Goal: Contribute content

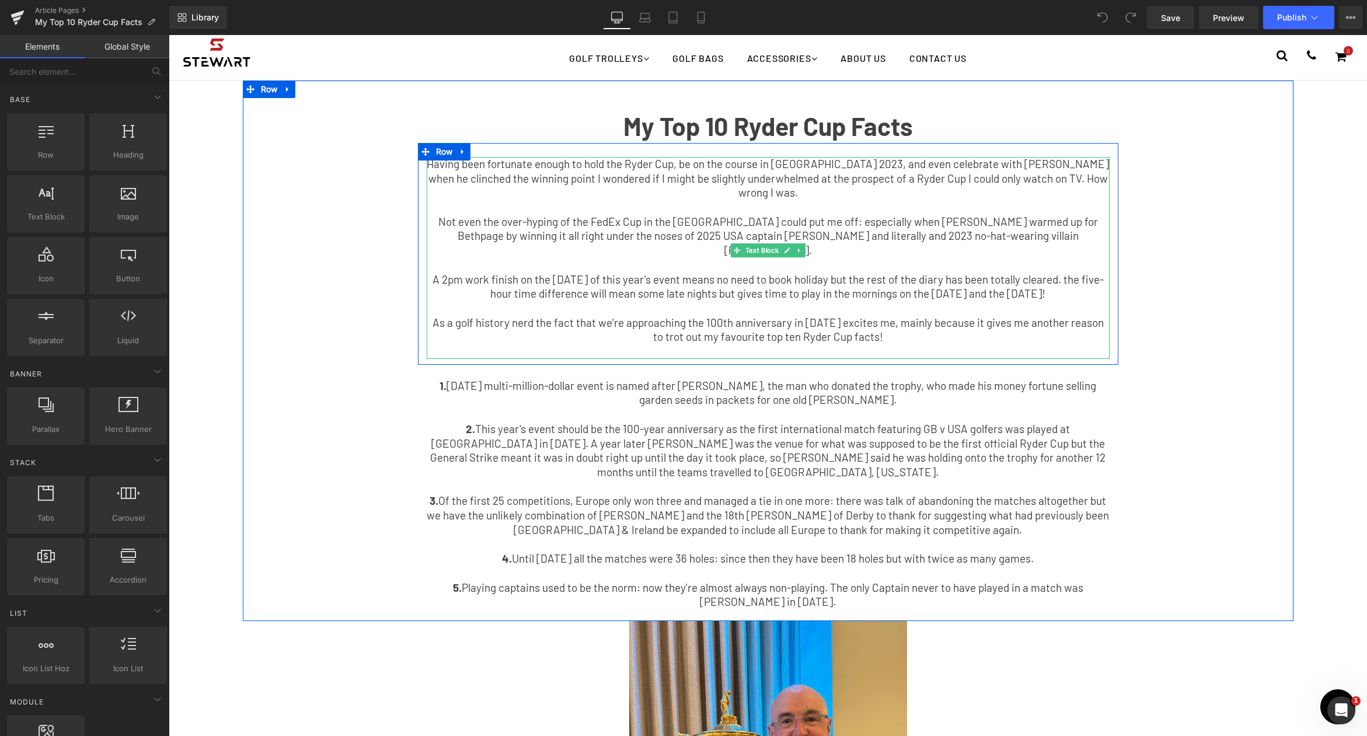
click at [939, 228] on p "Not even the over-hyping of the FedEx Cup in the [GEOGRAPHIC_DATA] could put me…" at bounding box center [768, 236] width 683 height 43
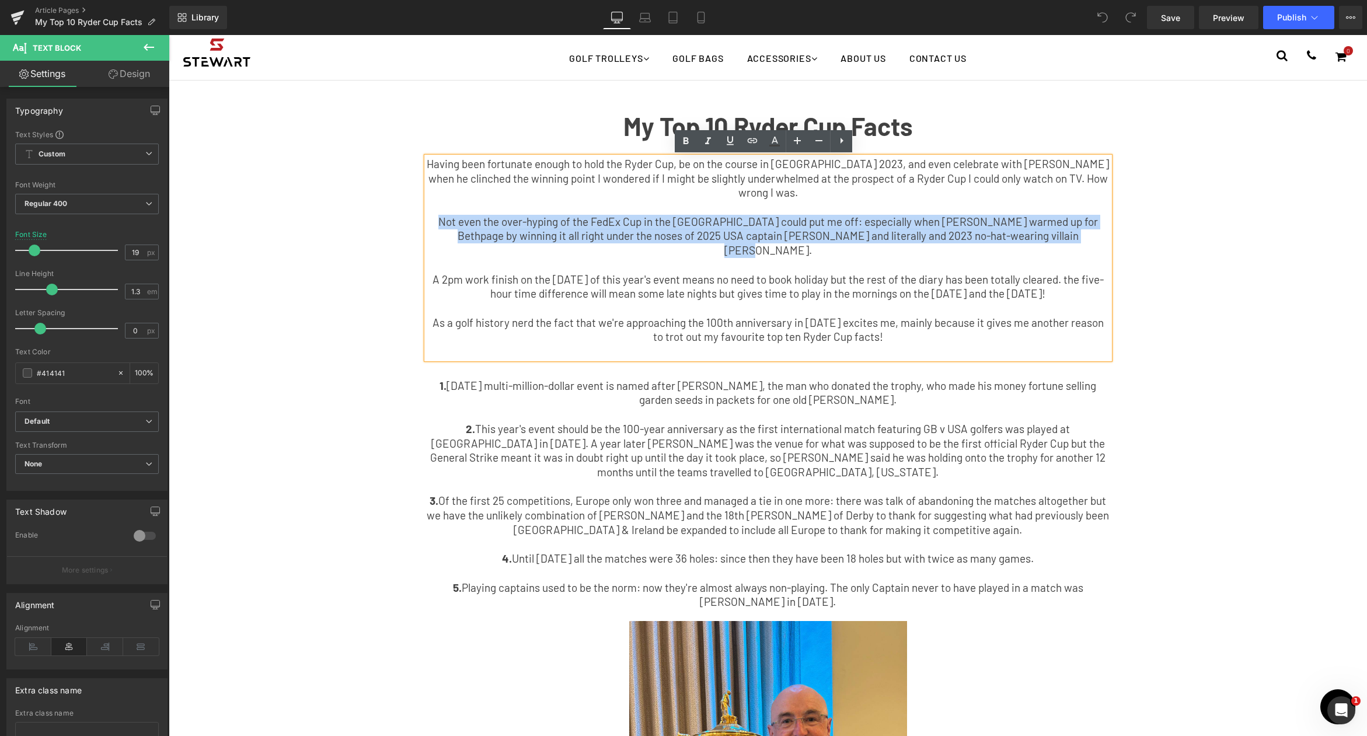
drag, startPoint x: 1065, startPoint y: 238, endPoint x: 385, endPoint y: 227, distance: 680.3
click at [385, 227] on div "My Top 10 Ryder Cup Facts Text Block Having been fortunate enough to hold the R…" at bounding box center [768, 356] width 1051 height 517
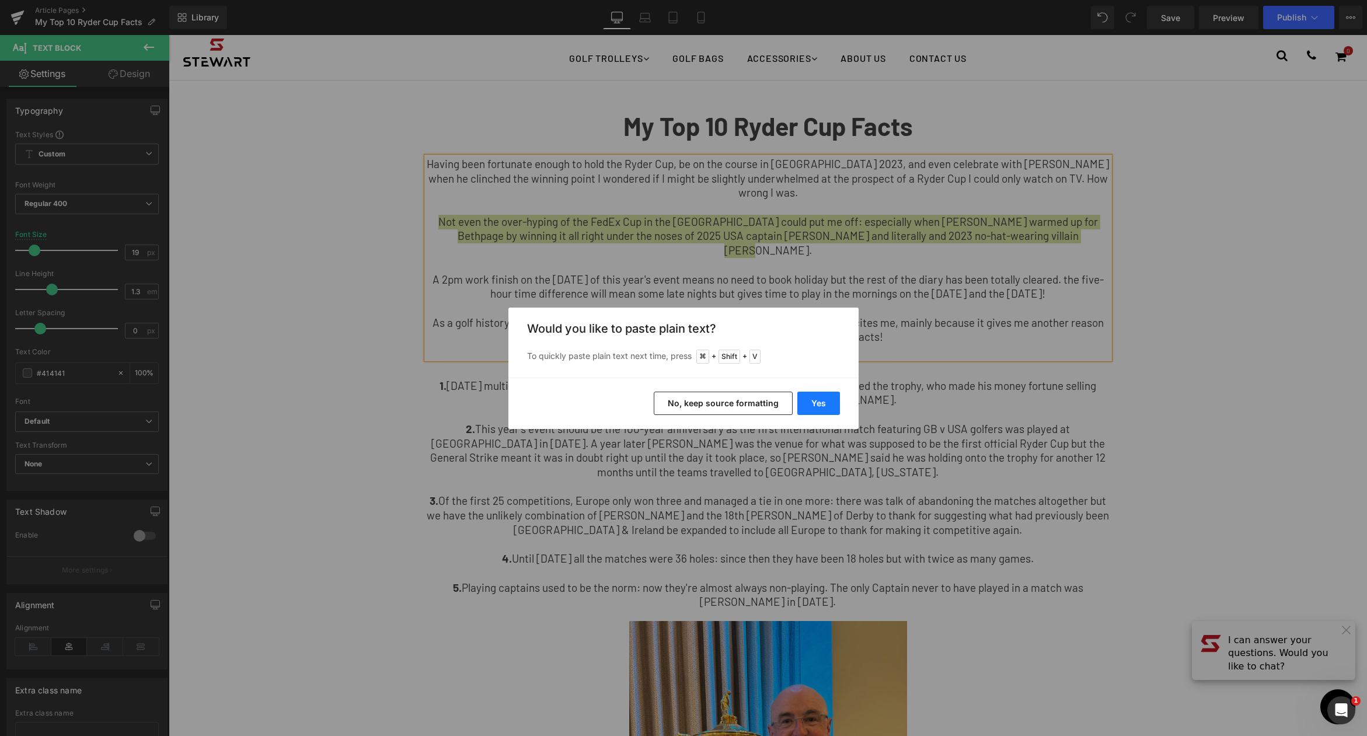
click at [821, 401] on button "Yes" at bounding box center [819, 403] width 43 height 23
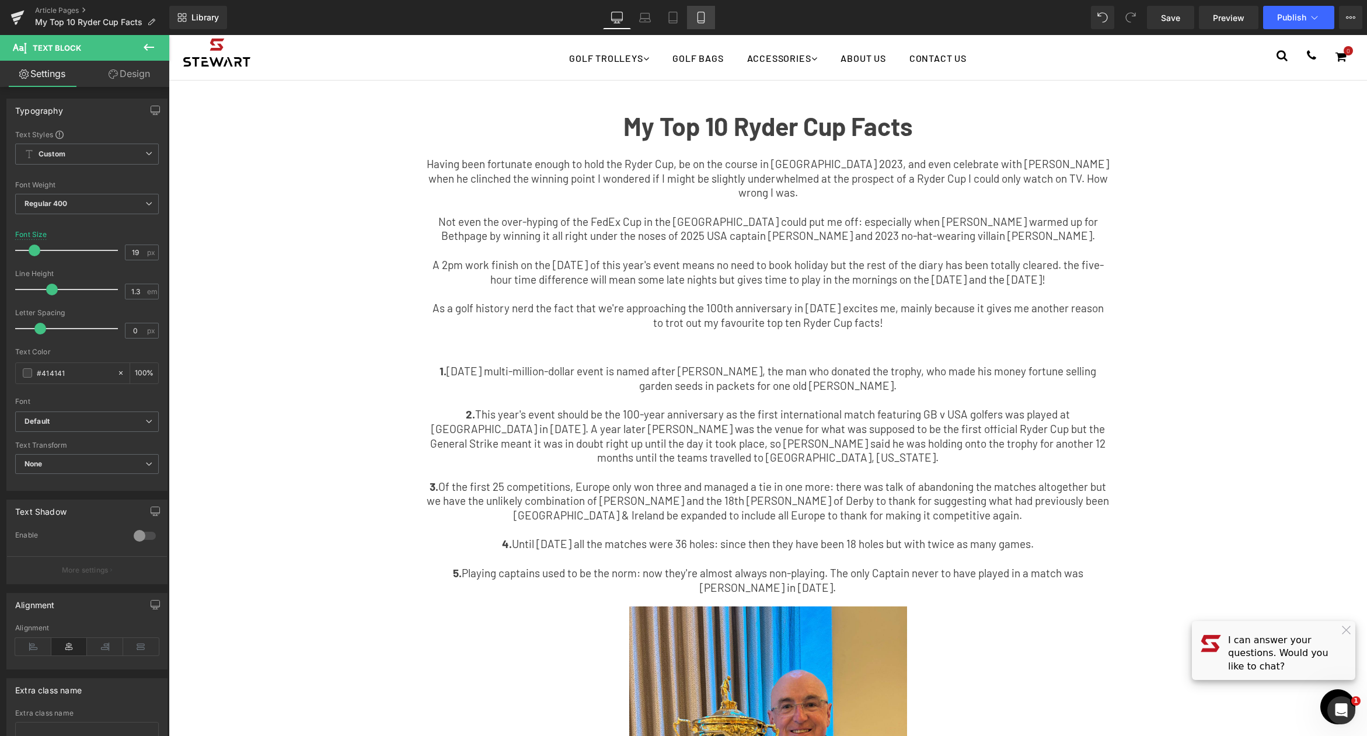
click at [710, 18] on link "Mobile" at bounding box center [701, 17] width 28 height 23
type input "15"
type input "100"
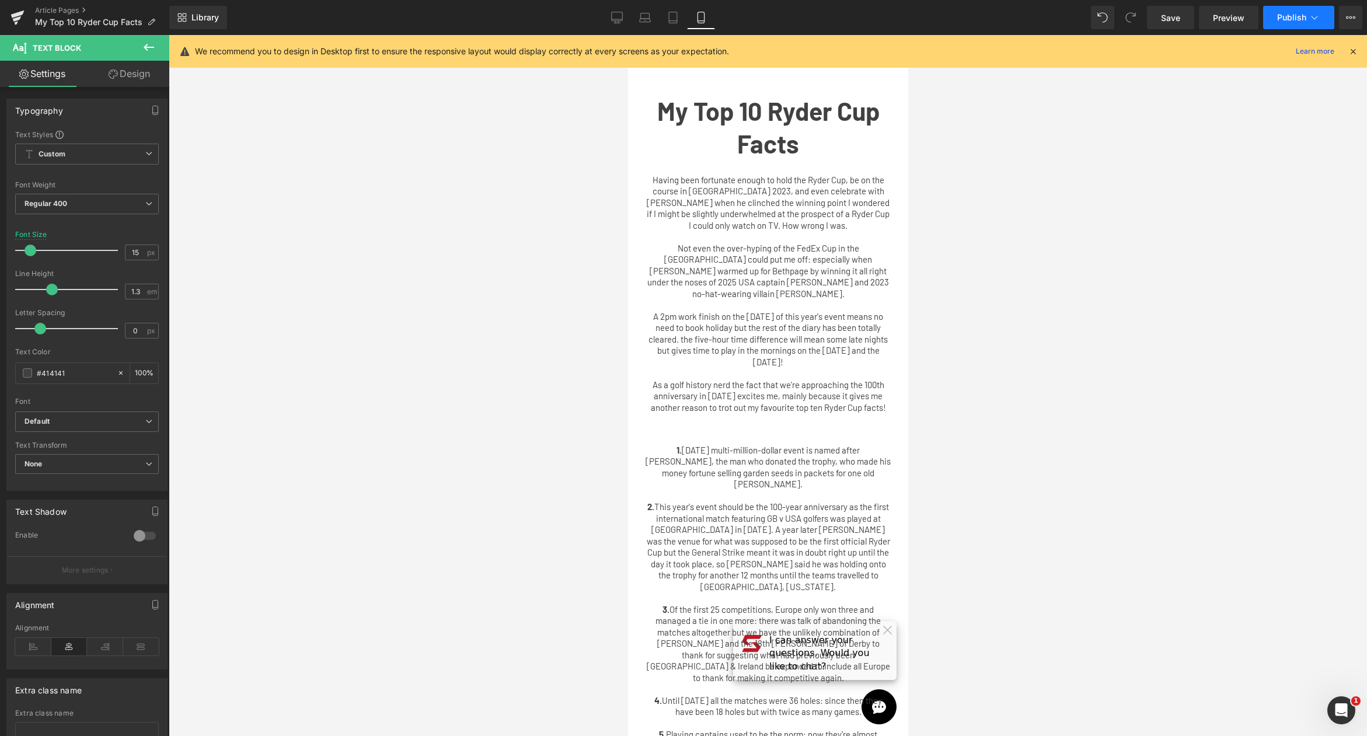
click at [1261, 17] on icon at bounding box center [1315, 18] width 6 height 4
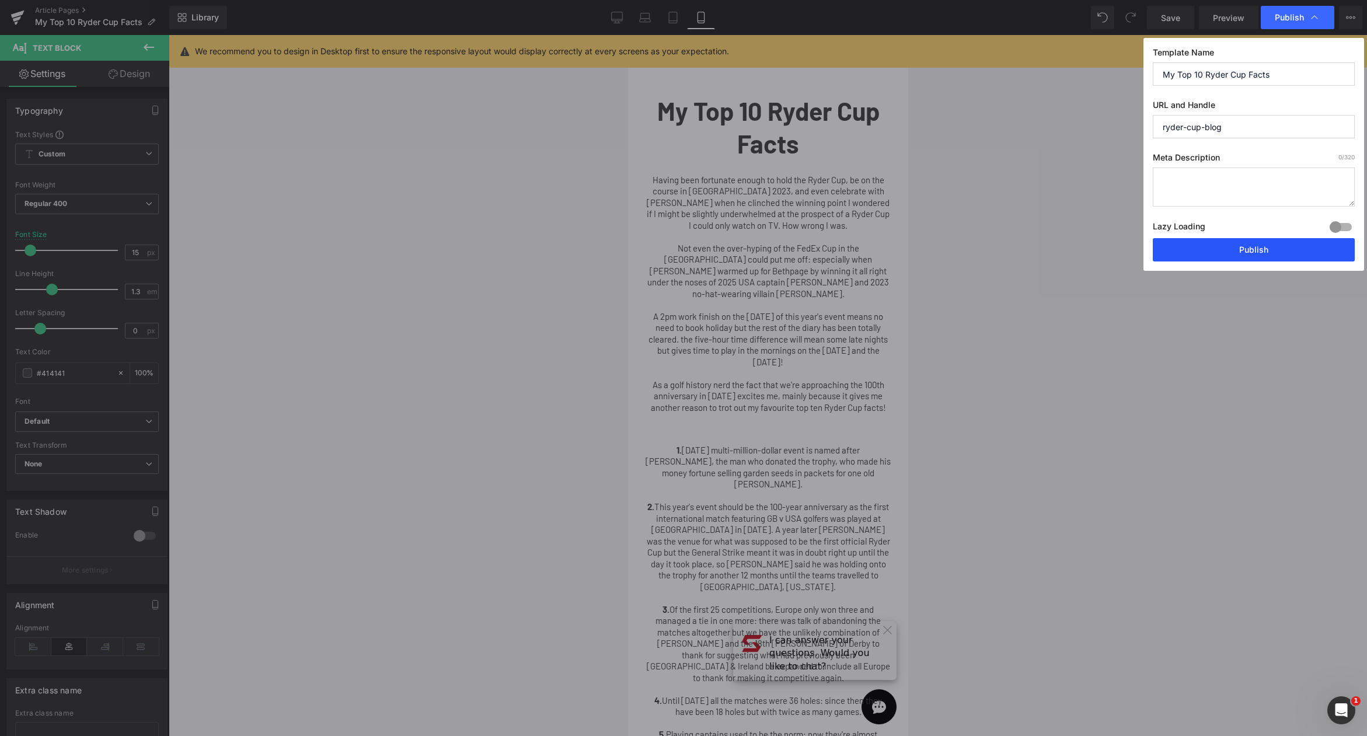
click at [1261, 247] on button "Publish" at bounding box center [1254, 249] width 202 height 23
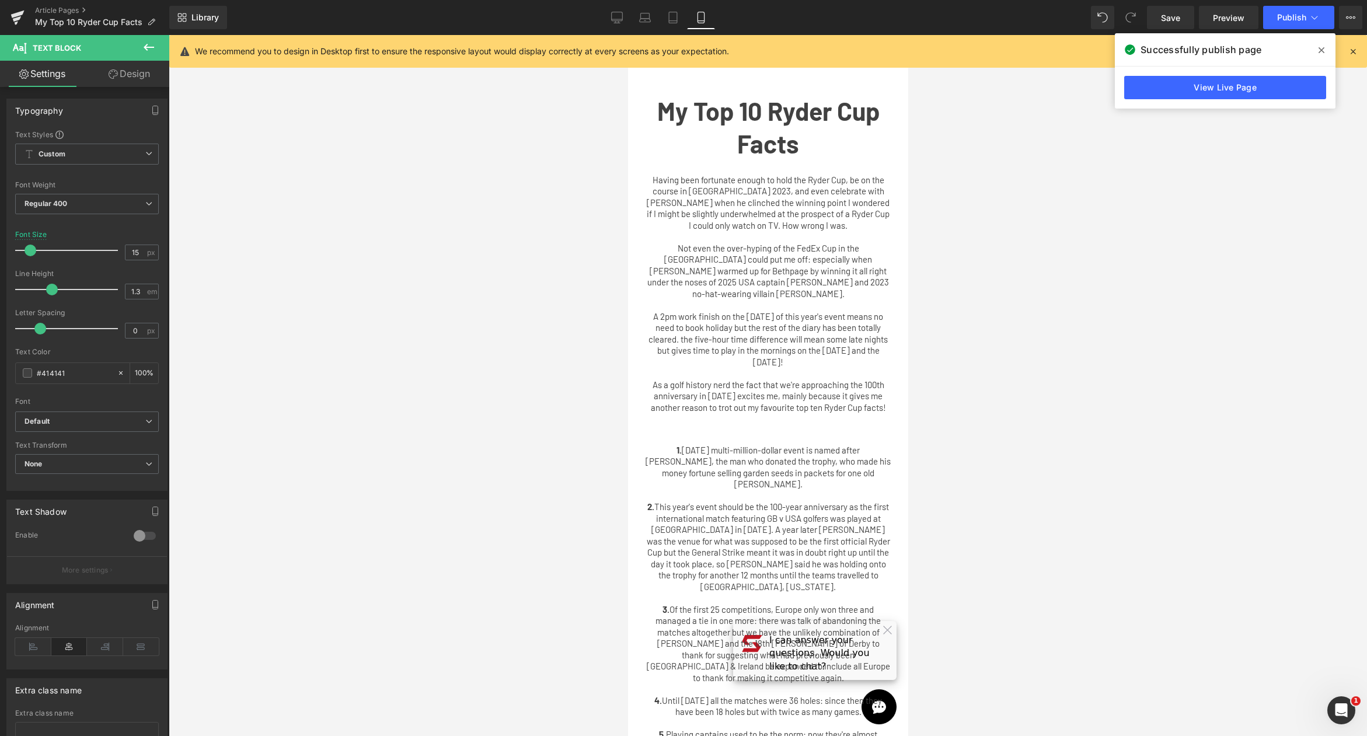
click at [1141, 167] on div at bounding box center [768, 385] width 1199 height 701
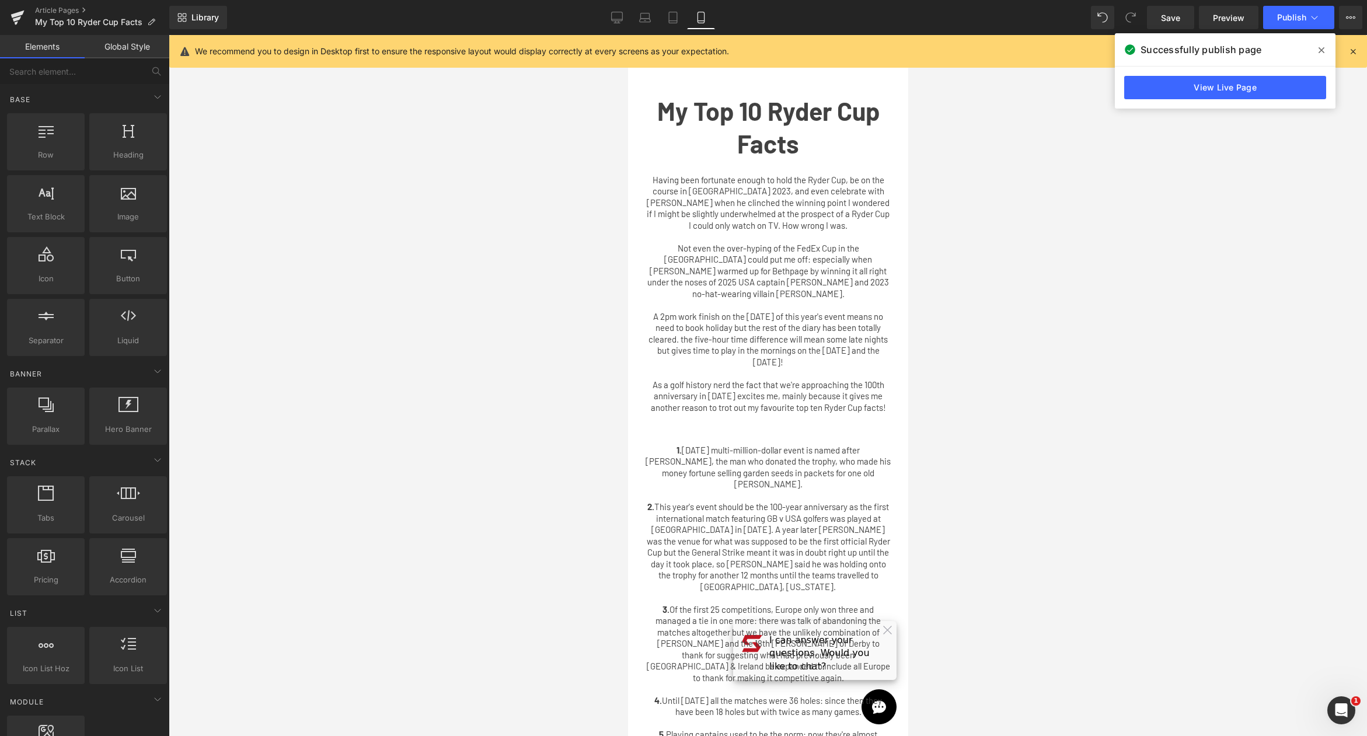
click at [1069, 163] on div at bounding box center [768, 385] width 1199 height 701
click at [19, 20] on icon at bounding box center [18, 17] width 14 height 29
